Goal: Find specific page/section

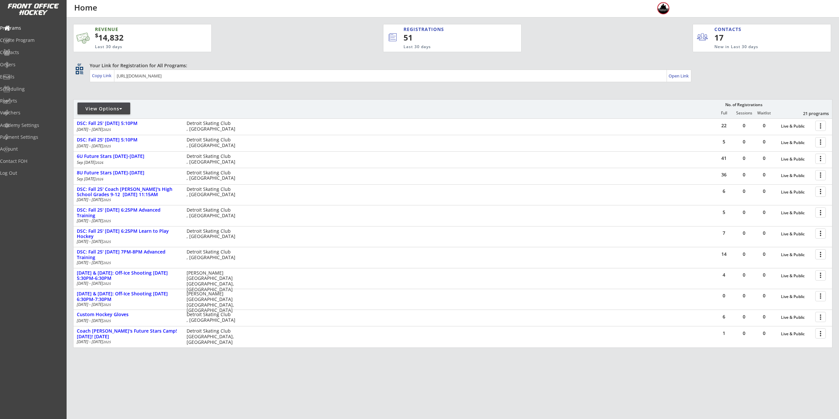
click at [111, 105] on div "View Options" at bounding box center [103, 109] width 53 height 12
select select ""Upcoming Programs""
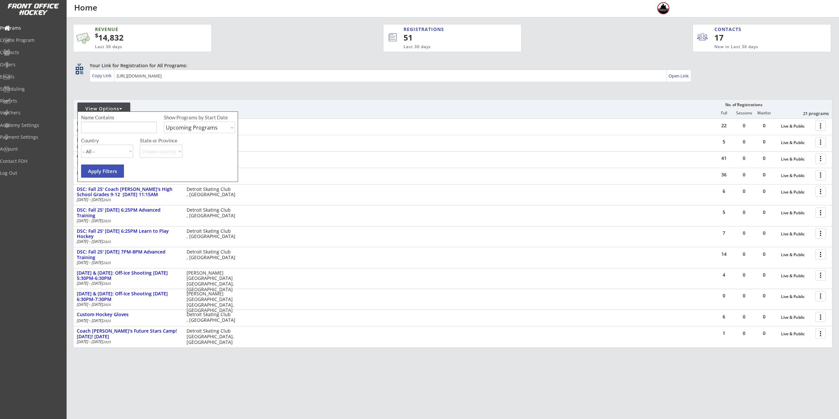
click at [115, 122] on input "input" at bounding box center [118, 128] width 75 height 12
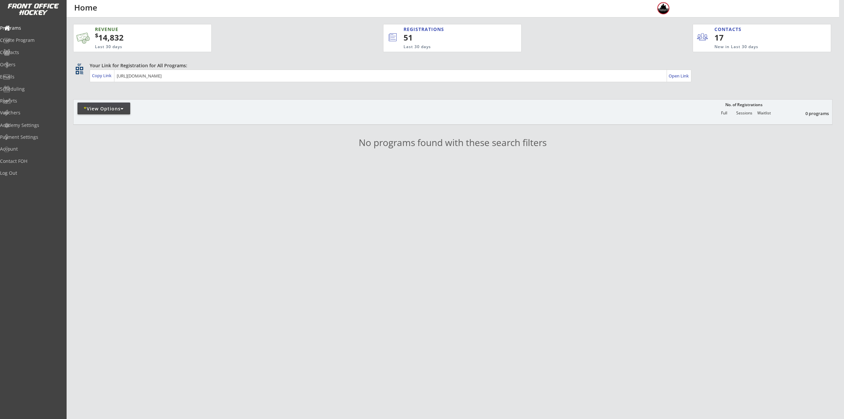
click at [116, 111] on div "* View Options" at bounding box center [103, 108] width 53 height 7
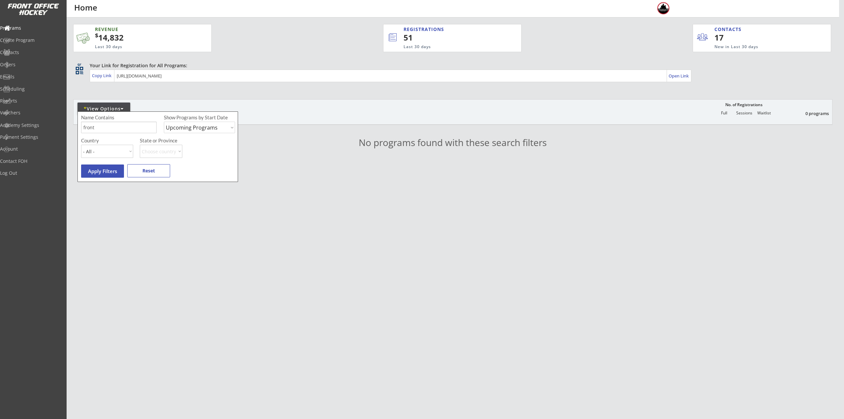
click at [64, 123] on body "REVENUE $ 14,832 Last 30 days REGISTRATIONS 51 Last 30 days CONTACTS 17 New in …" at bounding box center [422, 209] width 844 height 419
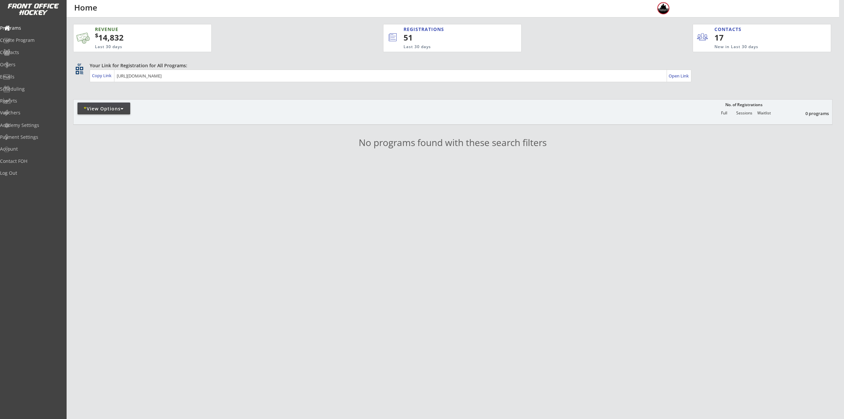
click at [120, 105] on div "* View Options" at bounding box center [103, 109] width 53 height 12
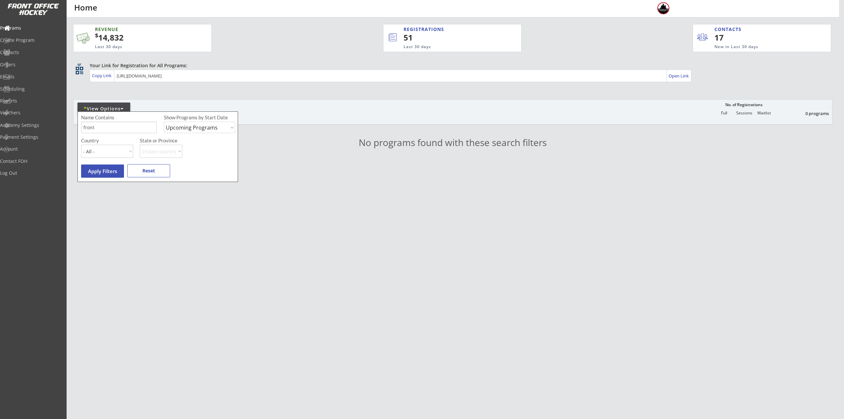
click at [124, 131] on input "input" at bounding box center [118, 128] width 75 height 12
type input "f"
type input "private"
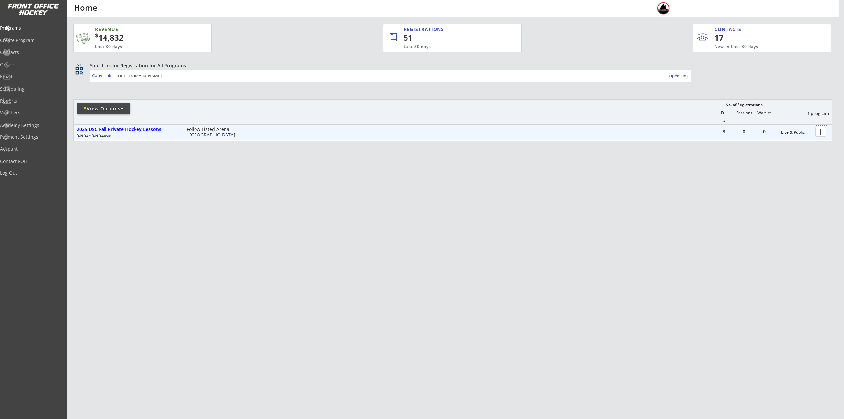
drag, startPoint x: 818, startPoint y: 134, endPoint x: 815, endPoint y: 138, distance: 5.4
click at [818, 134] on div at bounding box center [822, 132] width 12 height 12
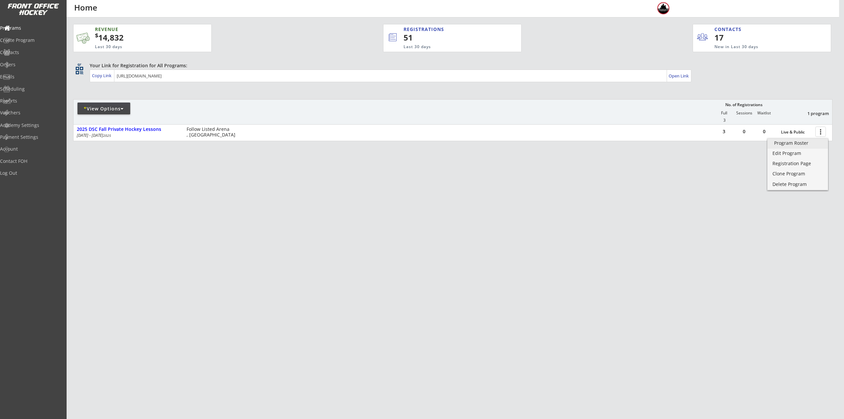
click at [804, 143] on div "Program Roster" at bounding box center [797, 143] width 47 height 5
